Goal: Transaction & Acquisition: Purchase product/service

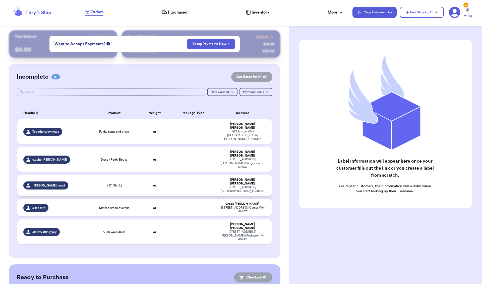
click at [90, 175] on td "#37, 39, 42" at bounding box center [114, 185] width 51 height 21
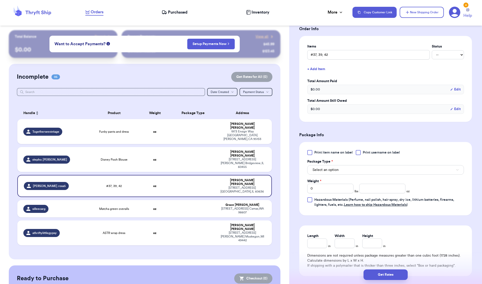
scroll to position [111, 0]
click at [332, 168] on span "Select an option" at bounding box center [326, 168] width 26 height 5
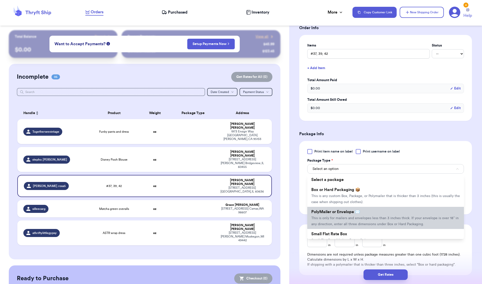
click at [337, 211] on span "PolyMailer or Envelope ✉️" at bounding box center [336, 212] width 49 height 4
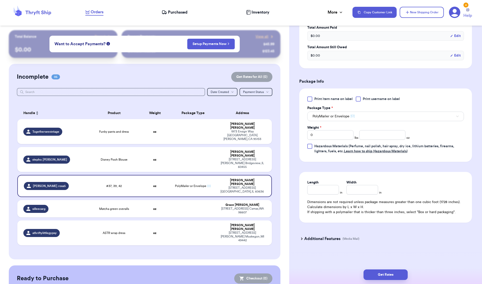
scroll to position [164, 0]
click at [326, 133] on input "0" at bounding box center [331, 135] width 46 height 10
type input "3"
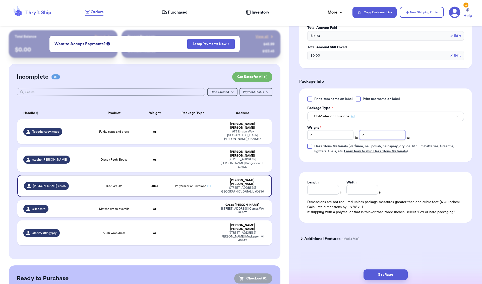
type input "3"
click at [324, 192] on input "Length" at bounding box center [324, 190] width 32 height 10
type input "8"
click at [373, 220] on button "Get Rates" at bounding box center [386, 274] width 44 height 11
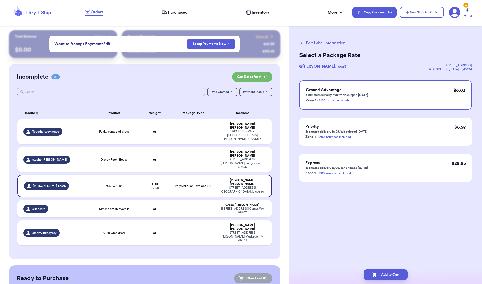
scroll to position [0, 0]
click at [373, 87] on div "Ground Advantage Estimated delivery by 09/17 if shipped [DATE] Zone 1 - $100 in…" at bounding box center [385, 94] width 173 height 29
click at [373, 220] on button "Add to Cart" at bounding box center [386, 274] width 44 height 11
checkbox input "true"
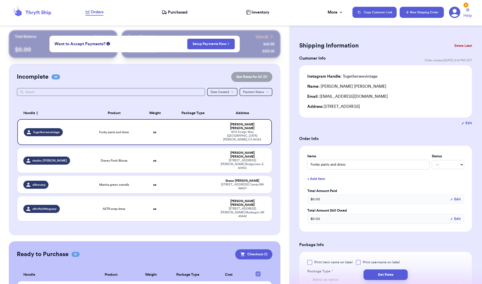
click at [373, 9] on button "New Shipping Order" at bounding box center [422, 12] width 44 height 11
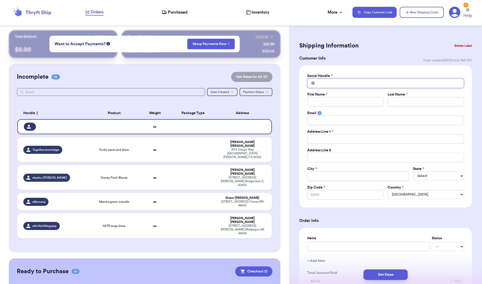
click at [332, 82] on input "Total Amount Paid" at bounding box center [386, 83] width 157 height 10
type input "l"
type input "li"
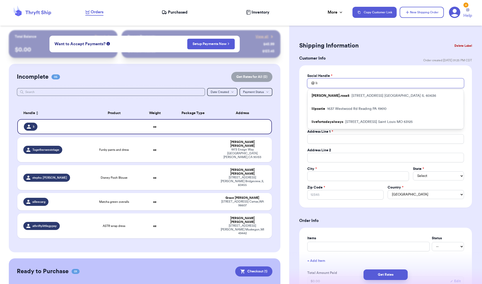
type input "lit"
type input "litt"
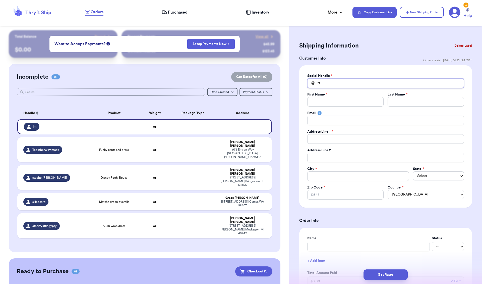
type input "litt\"
type input "litt\\"
type input "litt\"
type input "litt"
type input "lit"
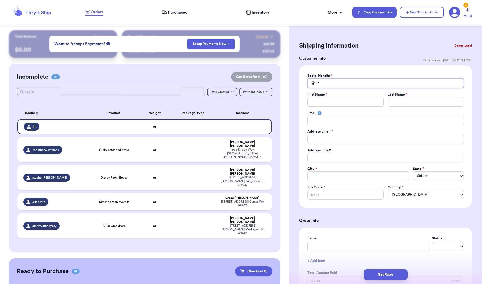
type input "li"
type input "l"
type input "j"
type input "ju"
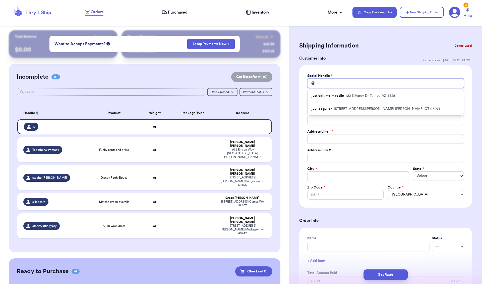
type input "jua"
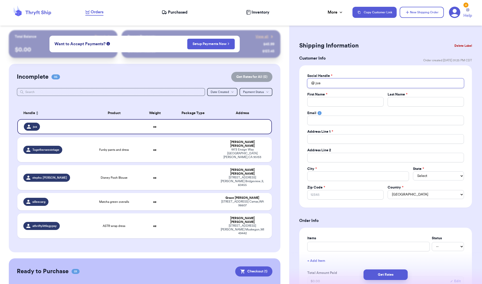
type input "ju"
type input "j"
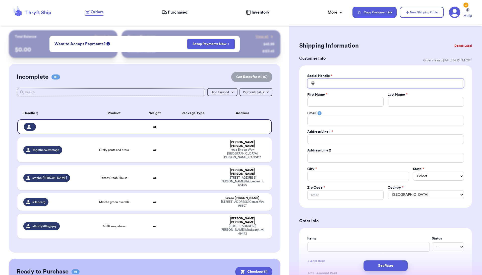
click at [332, 82] on input "Total Amount Paid" at bounding box center [386, 83] width 157 height 10
type input "l"
type input "li"
type input "lit"
type input "litt"
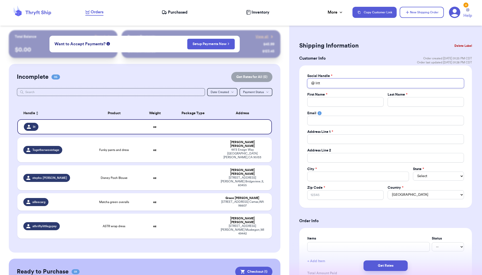
type input "littl"
type input "little"
type input "littlel"
type input "littlela"
type input "littlelan"
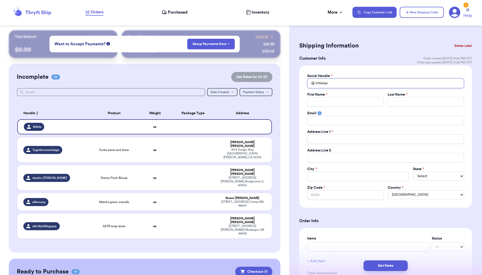
type input "littleland"
type input "littlelandi"
type input "littlelandin"
click at [316, 85] on input "littlelandin" at bounding box center [386, 83] width 157 height 10
type input "_littlelandin"
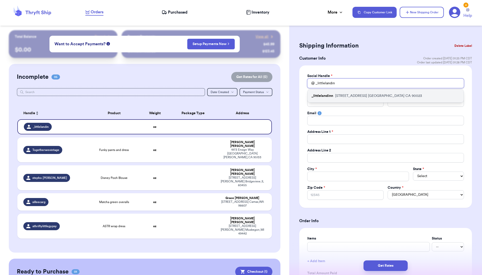
type input "_littlelandin"
click at [327, 96] on p "_littlelandinn" at bounding box center [323, 95] width 22 height 5
type input "_littlelandinn"
type input "[PERSON_NAME]"
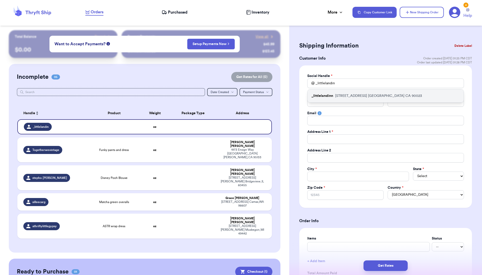
type input "[EMAIL_ADDRESS][DOMAIN_NAME]"
type input "[STREET_ADDRESS]"
type input "[GEOGRAPHIC_DATA]"
select select "CA"
type input "90023"
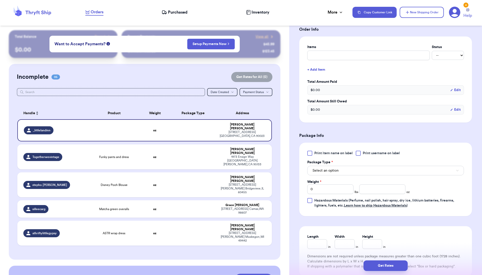
scroll to position [192, 0]
click at [320, 174] on button "Select an option" at bounding box center [386, 170] width 157 height 10
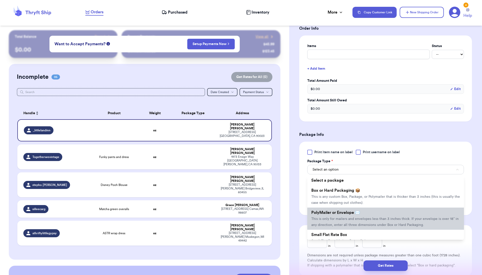
click at [317, 219] on span "This is only for mailers and envelopes less than 3 inches thick. If your envelo…" at bounding box center [385, 222] width 147 height 10
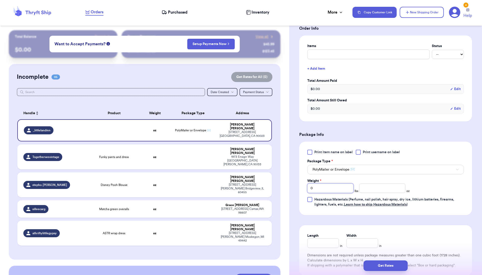
click at [318, 191] on input "0" at bounding box center [331, 188] width 46 height 10
click at [368, 191] on input "number" at bounding box center [383, 188] width 46 height 10
type input "12"
click at [326, 220] on input "Length" at bounding box center [324, 243] width 32 height 10
type input "6"
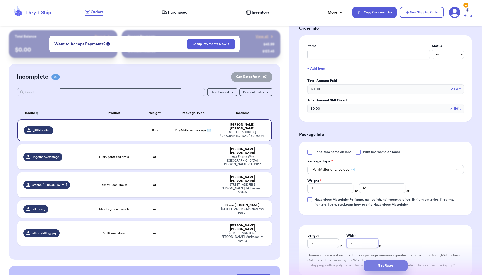
type input "6"
click at [373, 220] on button "Get Rates" at bounding box center [386, 265] width 44 height 11
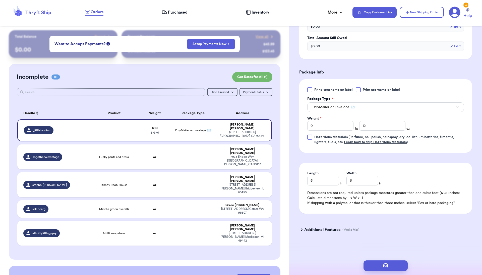
scroll to position [0, 0]
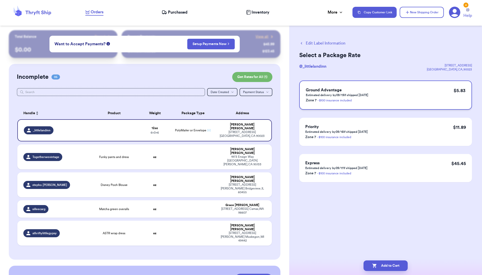
click at [367, 101] on p "Zone 7 - $100 insurance included" at bounding box center [337, 100] width 63 height 6
click at [373, 220] on button "Add to Cart" at bounding box center [386, 265] width 44 height 11
checkbox input "true"
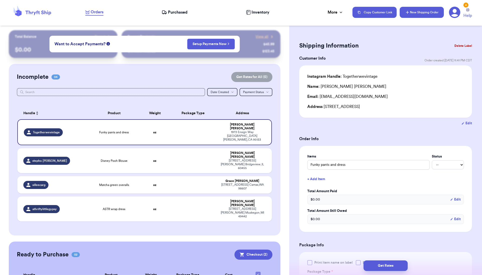
click at [373, 15] on button "New Shipping Order" at bounding box center [422, 12] width 44 height 11
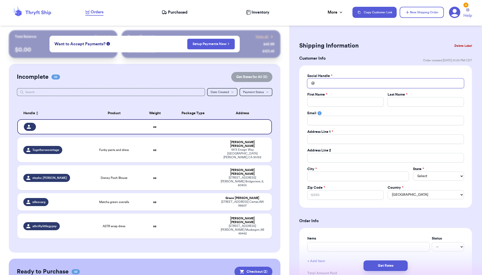
click at [343, 84] on input "Total Amount Paid" at bounding box center [386, 83] width 157 height 10
type input "c"
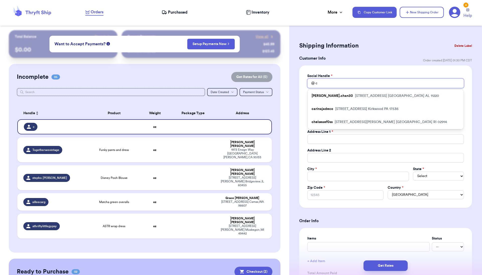
type input "ck"
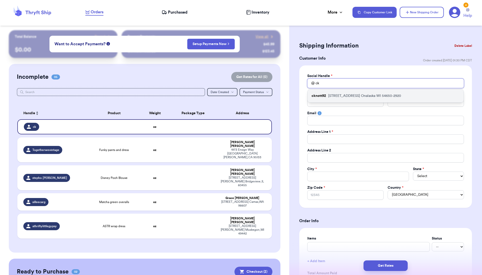
type input "ck"
click at [346, 99] on div "cknott92 [STREET_ADDRESS]" at bounding box center [386, 95] width 156 height 13
type input "cknott92"
type input "[PERSON_NAME]"
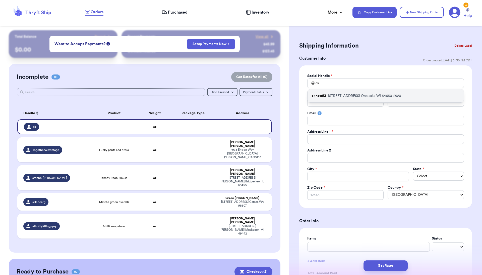
type input "[EMAIL_ADDRESS][DOMAIN_NAME]"
type input "[STREET_ADDRESS]"
type input "Onalaska"
select select "WI"
type input "54650-2920"
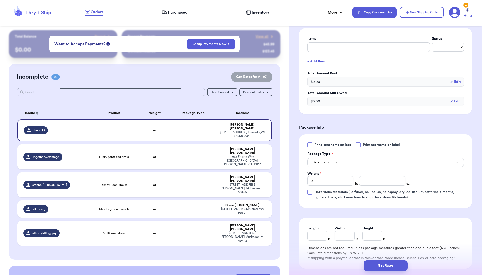
scroll to position [254, 0]
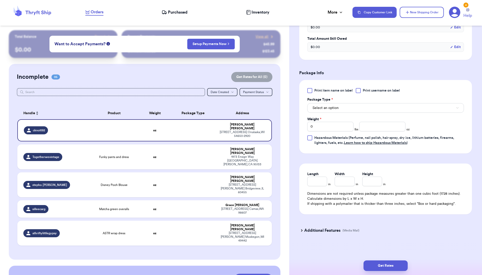
click at [333, 110] on span "Select an option" at bounding box center [326, 107] width 26 height 5
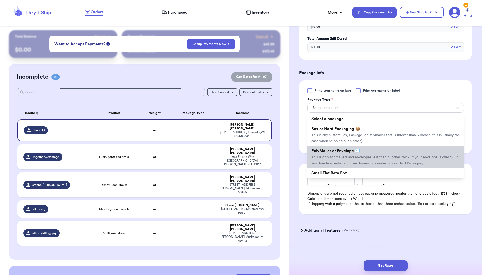
click at [331, 151] on span "PolyMailer or Envelope ✉️" at bounding box center [336, 151] width 49 height 4
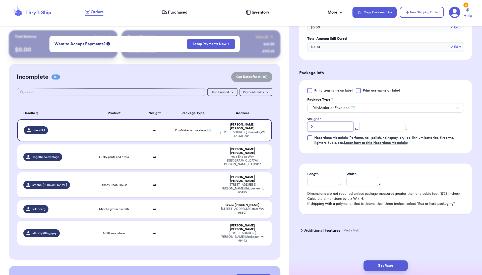
click at [322, 127] on input "0" at bounding box center [331, 127] width 46 height 10
type input "2"
type input "13"
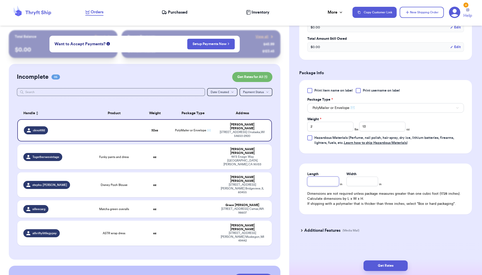
click at [318, 183] on input "Length" at bounding box center [324, 181] width 32 height 10
type input "8"
click at [373, 220] on button "Get Rates" at bounding box center [386, 265] width 44 height 11
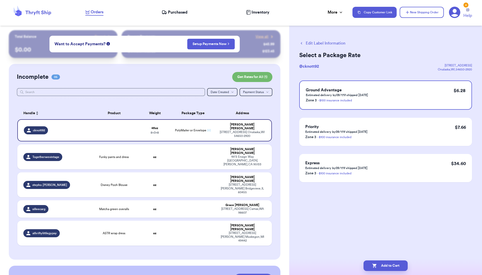
scroll to position [0, 0]
click at [359, 94] on p "Estimated delivery by 09/17 if shipped [DATE]" at bounding box center [337, 95] width 62 height 4
click at [373, 220] on button "Add to Cart" at bounding box center [386, 265] width 44 height 11
checkbox input "true"
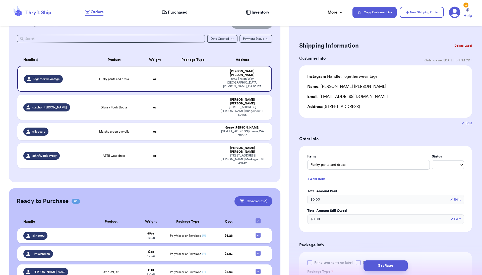
scroll to position [53, 0]
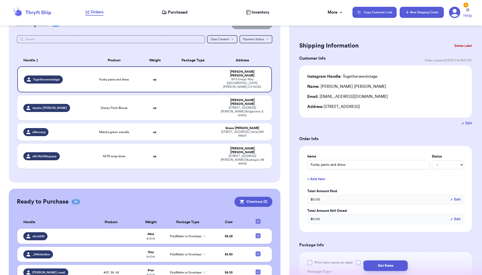
click at [373, 11] on button "New Shipping Order" at bounding box center [422, 12] width 44 height 11
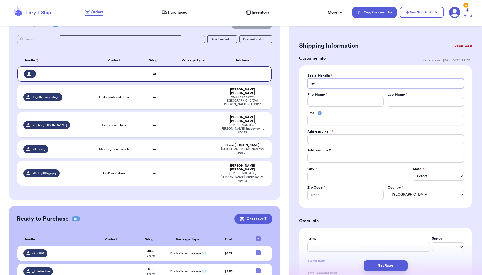
click at [343, 84] on input "Total Amount Paid" at bounding box center [386, 83] width 157 height 10
type input "a"
type input "ai"
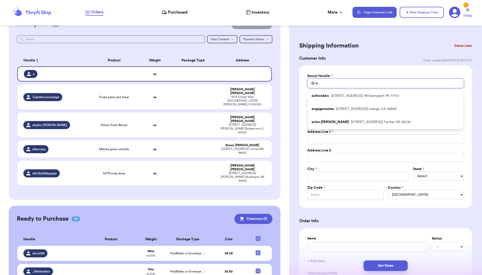
type input "aik"
type input "aiko"
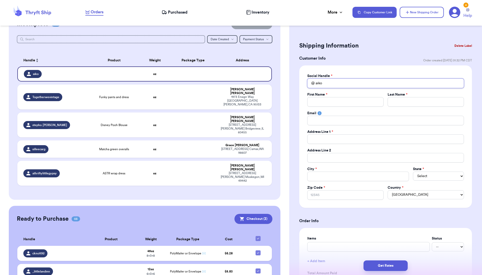
type input "aikoc"
type input "aikoco"
type input "aikocol"
type input "aikocoll"
type input "aikocolle"
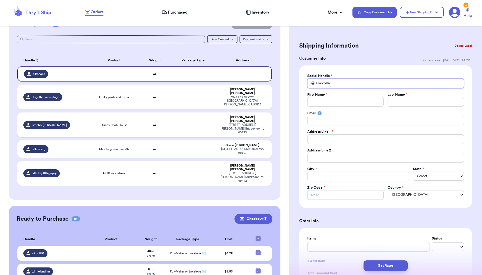
type input "aikocollec"
type input "aikocollect"
type input "aikocollecti"
type input "aikocollectiv"
type input "aikocollective"
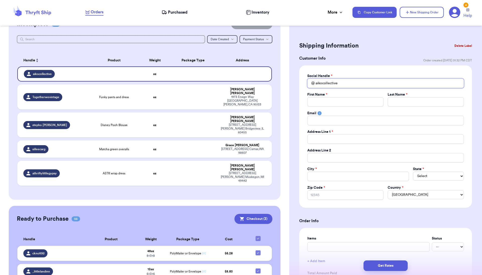
type input "aikocollective"
type input "K"
type input "Ka"
type input "[PERSON_NAME]"
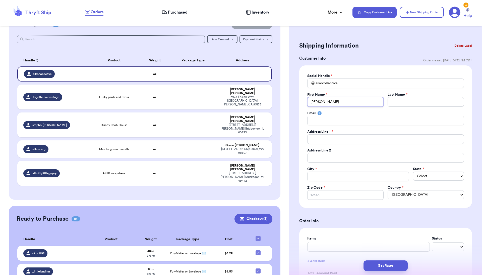
type input "Kaila"
type input "Kailan"
type input "Kailani"
type input "[PERSON_NAME]"
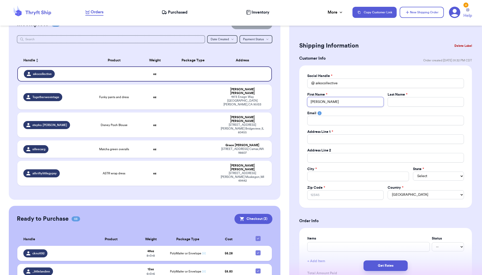
type input "[PERSON_NAME]"
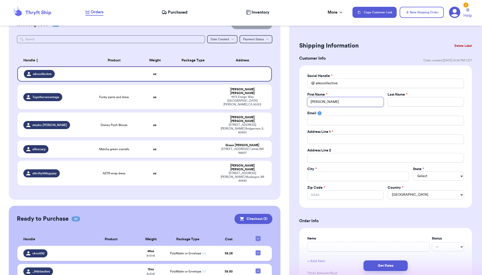
type input "[PERSON_NAME]"
drag, startPoint x: 349, startPoint y: 102, endPoint x: 323, endPoint y: 102, distance: 26.1
click at [323, 102] on input "[PERSON_NAME]" at bounding box center [346, 102] width 76 height 10
type input "Kailani"
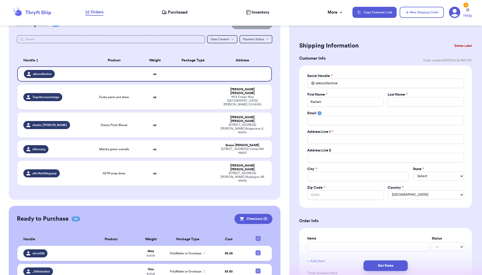
click at [373, 97] on label "Last Name *" at bounding box center [398, 94] width 20 height 5
paste input "Motogawa"
type input "Motogawa"
type input "1"
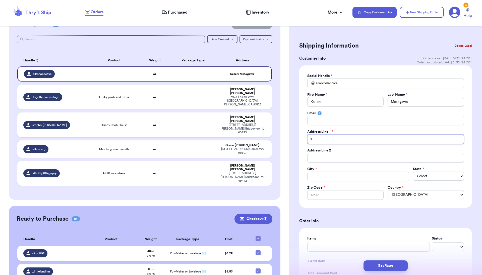
type input "13"
type input "130"
type input "130 n"
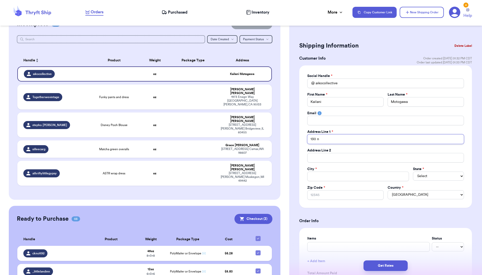
type input "130 n g"
type input "130 n ga"
type input "130 n gar"
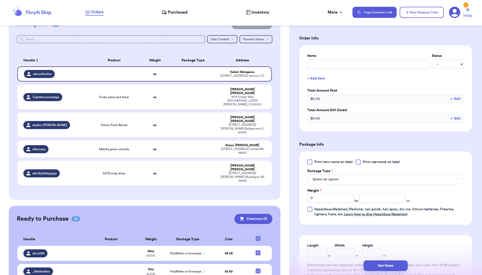
scroll to position [194, 0]
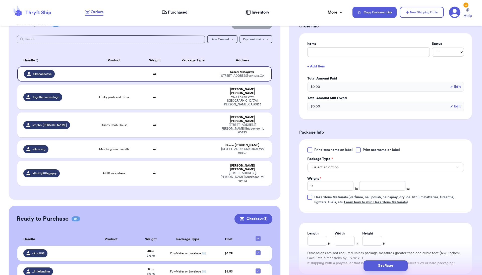
click at [346, 167] on button "Select an option" at bounding box center [386, 167] width 157 height 10
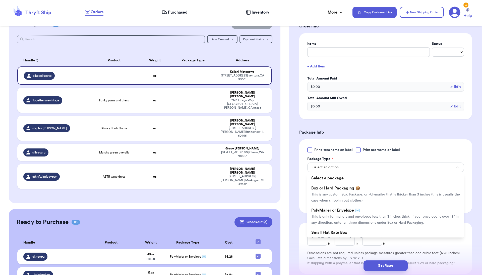
click at [338, 212] on span "PolyMailer or Envelope ✉️" at bounding box center [336, 210] width 49 height 4
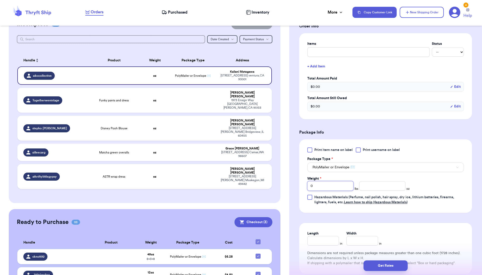
click at [333, 188] on input "0" at bounding box center [331, 186] width 46 height 10
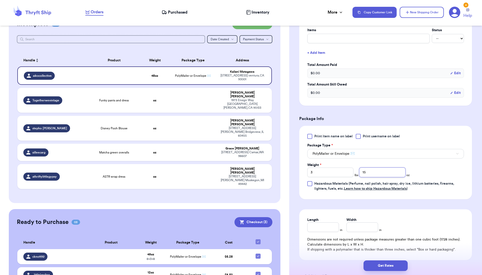
scroll to position [208, 0]
click at [315, 220] on input "Length" at bounding box center [324, 227] width 32 height 10
click at [373, 220] on div "Length 8 in Width 12 in Dimensions are not required unless package measures gre…" at bounding box center [385, 234] width 173 height 51
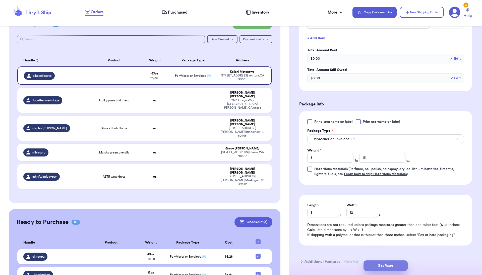
click at [373, 220] on button "Get Rates" at bounding box center [386, 265] width 44 height 11
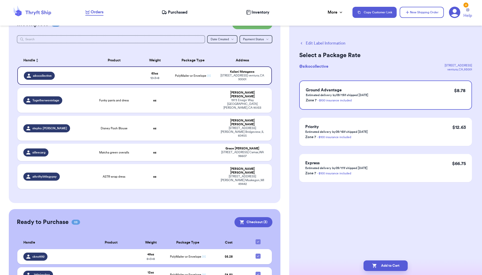
scroll to position [0, 0]
click at [373, 220] on button "Add to Cart" at bounding box center [386, 265] width 44 height 11
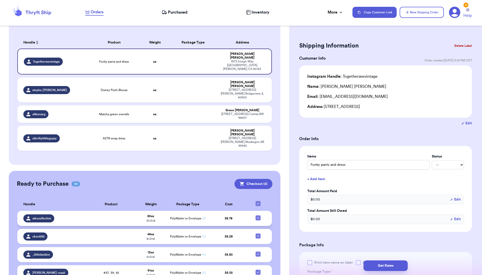
click at [110, 211] on td at bounding box center [110, 218] width 49 height 15
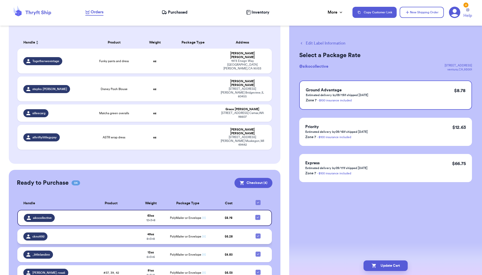
click at [113, 220] on td at bounding box center [110, 236] width 49 height 15
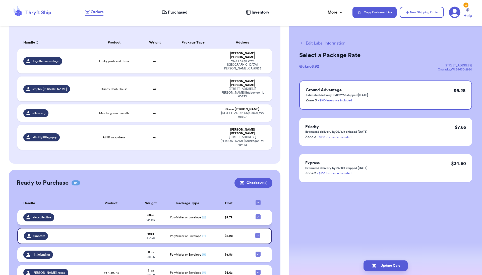
click at [112, 210] on td at bounding box center [110, 217] width 49 height 15
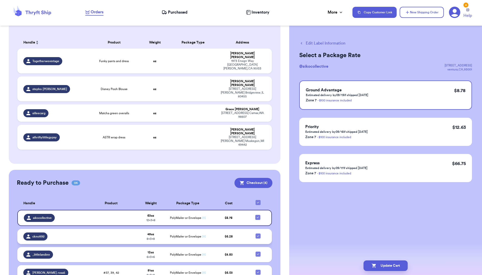
click at [114, 220] on td at bounding box center [110, 236] width 49 height 15
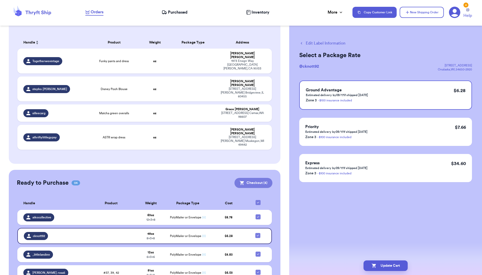
click at [254, 178] on button "Checkout ( 4 )" at bounding box center [254, 183] width 38 height 10
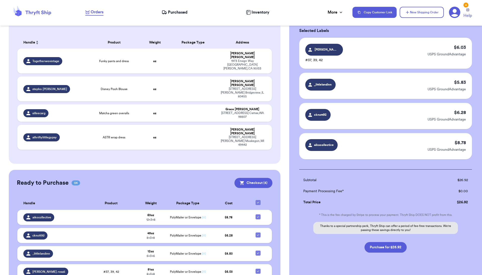
scroll to position [28, 0]
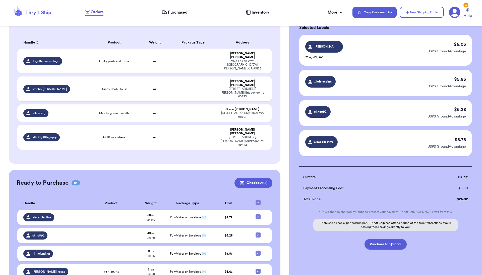
click at [373, 220] on div "Checkout ( 4 ) Selected Labels [PERSON_NAME].rosa5 #37, 39, 42 $ 6.03 USPS Grou…" at bounding box center [385, 144] width 193 height 282
click at [373, 220] on button "Purchase for $26.92" at bounding box center [386, 244] width 42 height 11
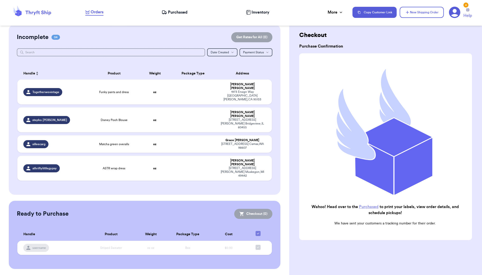
click at [175, 12] on span "Purchased" at bounding box center [178, 12] width 20 height 6
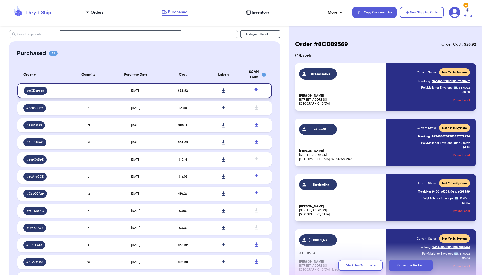
click at [224, 92] on icon at bounding box center [224, 90] width 4 height 4
